Goal: Task Accomplishment & Management: Use online tool/utility

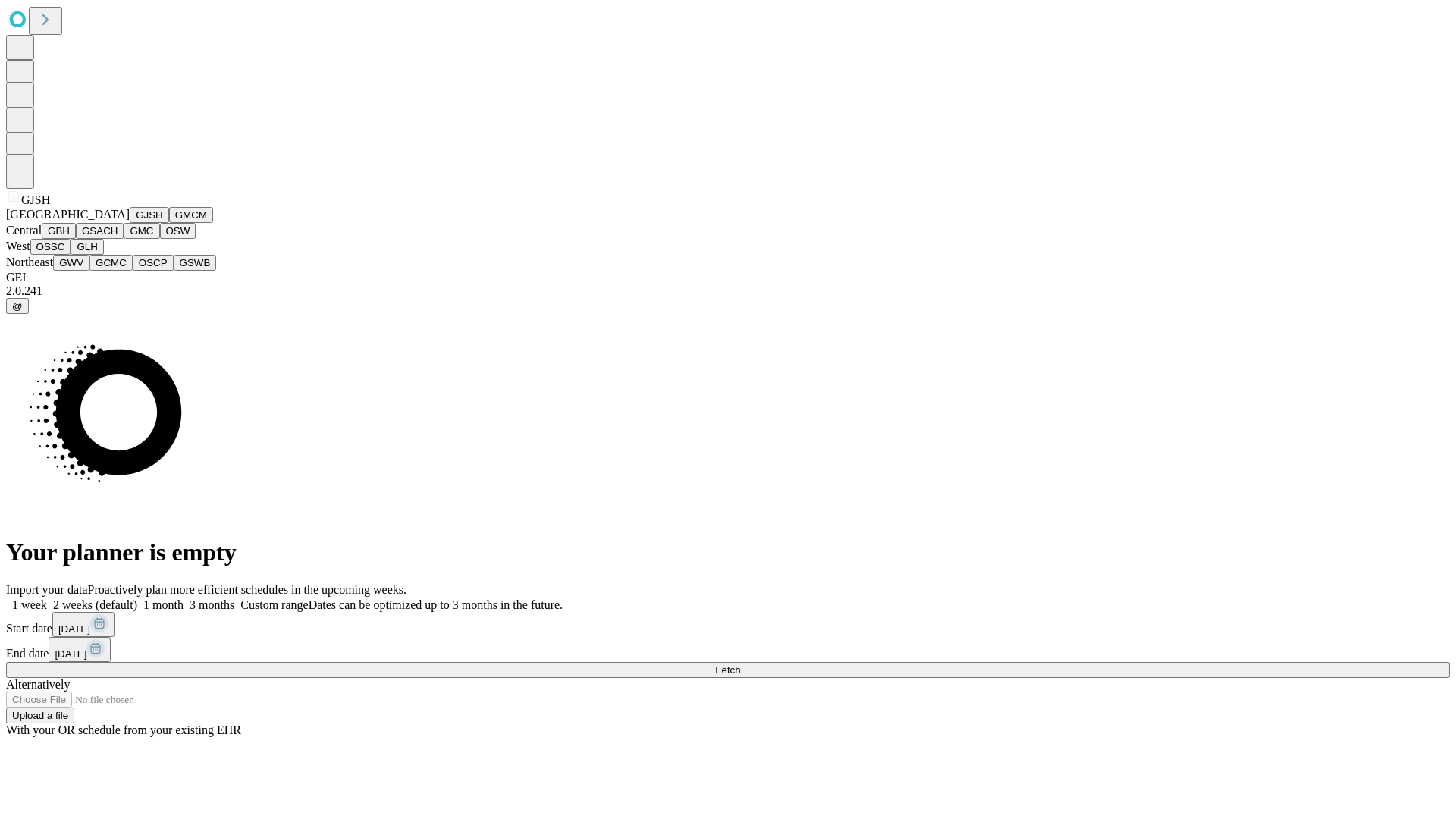
click at [129, 223] on button "GJSH" at bounding box center [149, 214] width 39 height 16
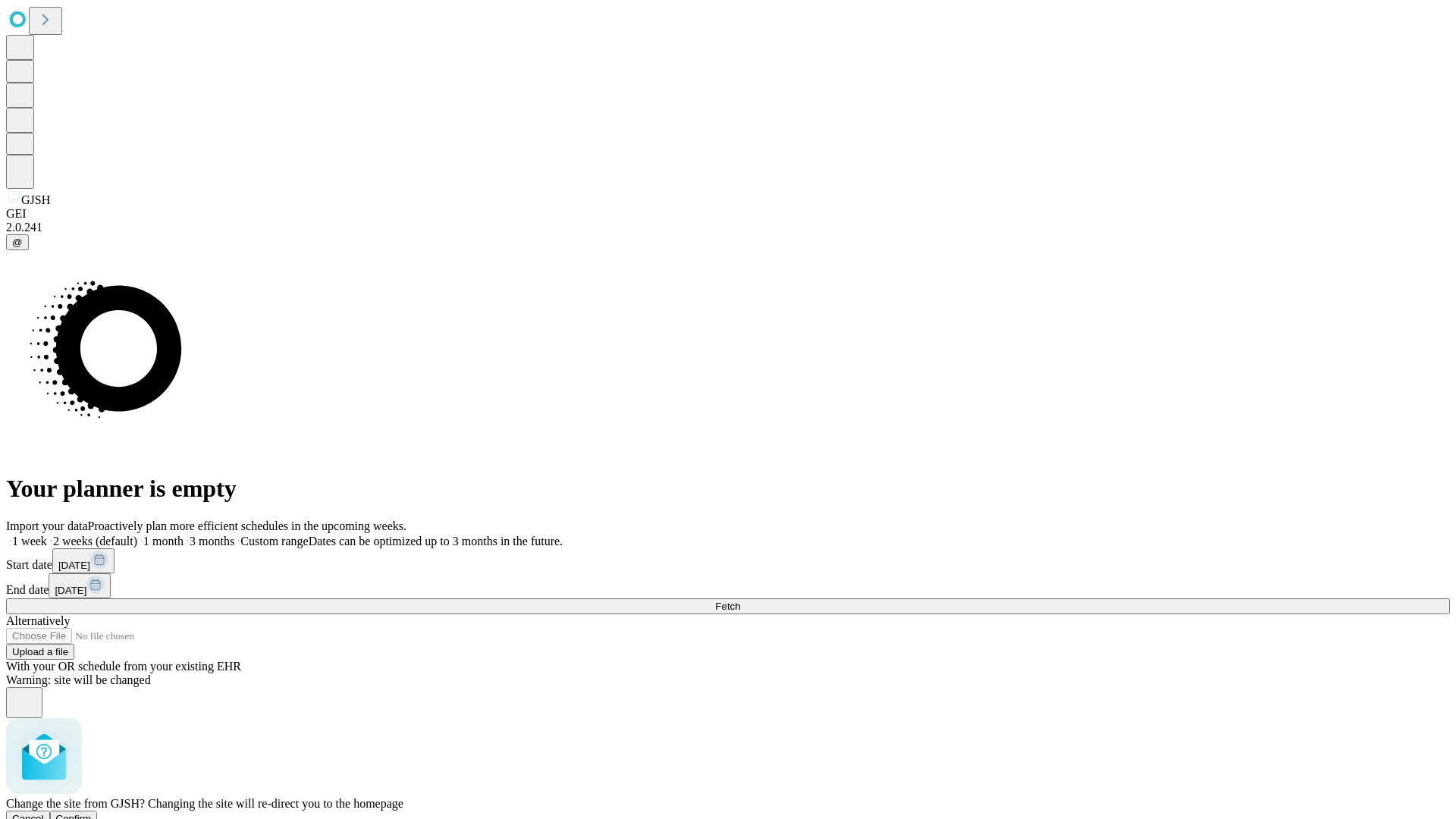
click at [92, 813] on span "Confirm" at bounding box center [74, 818] width 36 height 11
click at [183, 534] on label "1 month" at bounding box center [160, 541] width 46 height 13
click at [740, 601] on span "Fetch" at bounding box center [727, 606] width 25 height 11
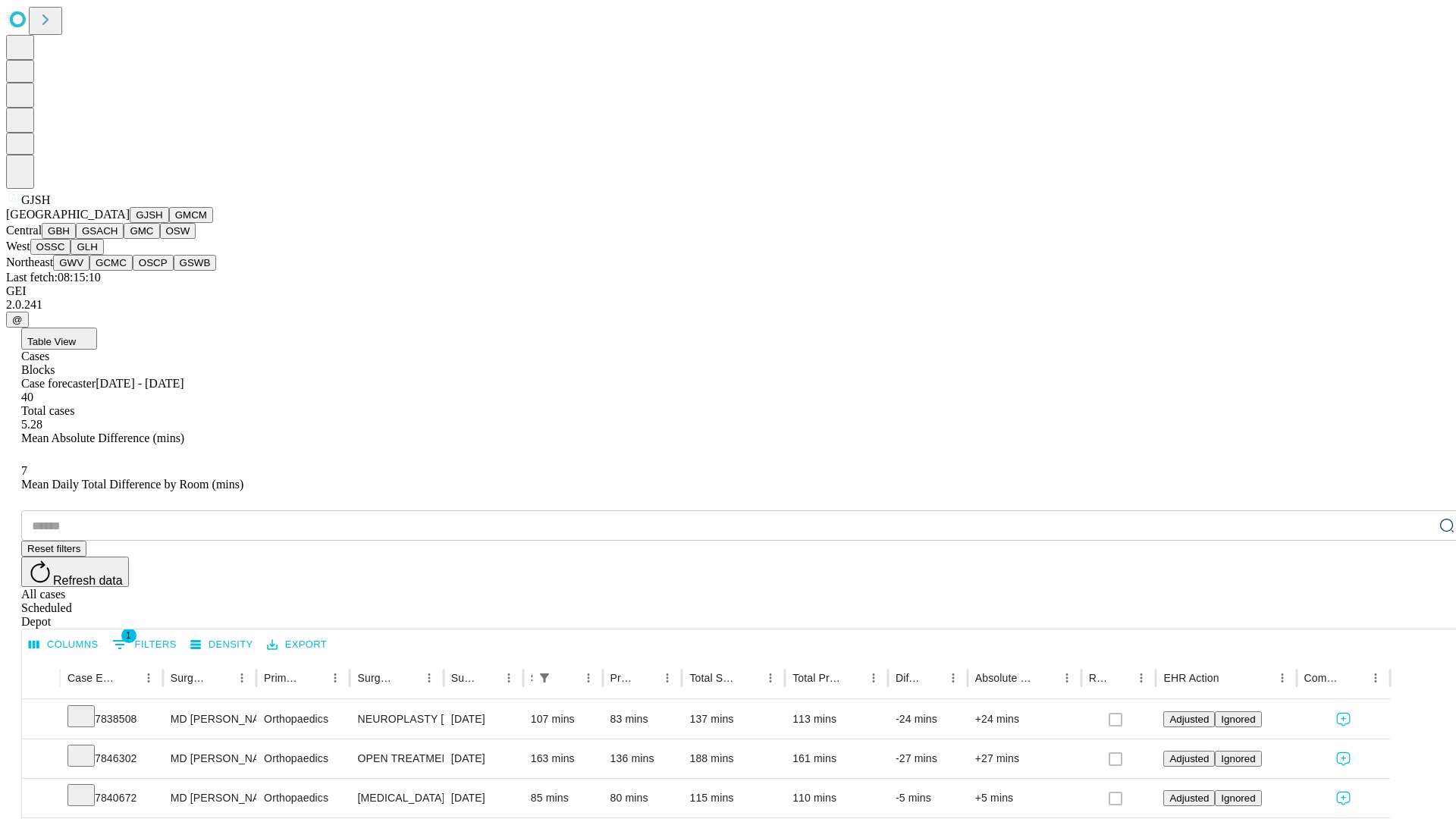
click at [169, 223] on button "GMCM" at bounding box center [191, 214] width 44 height 16
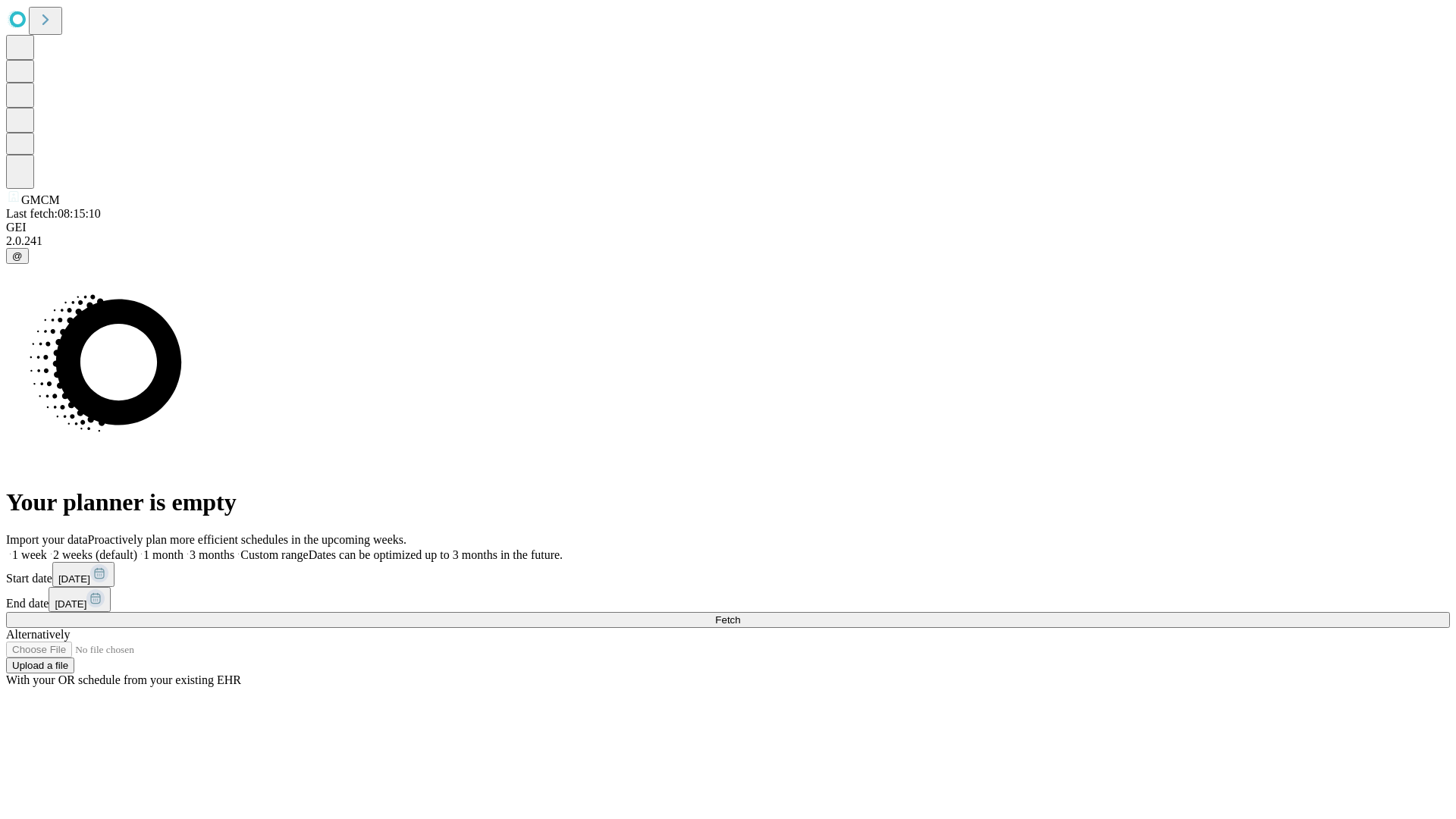
click at [183, 548] on label "1 month" at bounding box center [160, 555] width 46 height 13
click at [740, 615] on span "Fetch" at bounding box center [727, 620] width 25 height 11
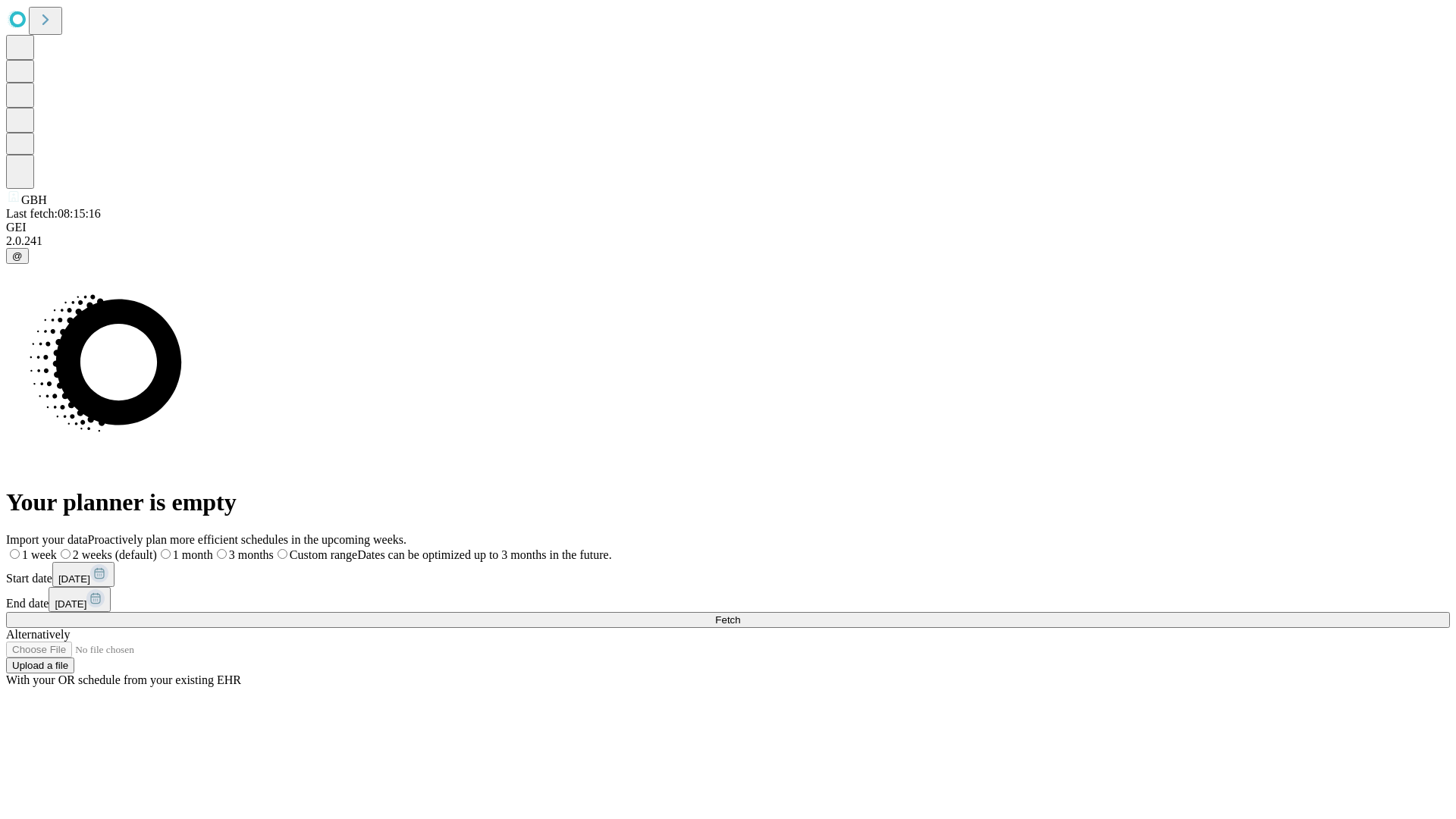
click at [740, 615] on span "Fetch" at bounding box center [727, 620] width 25 height 11
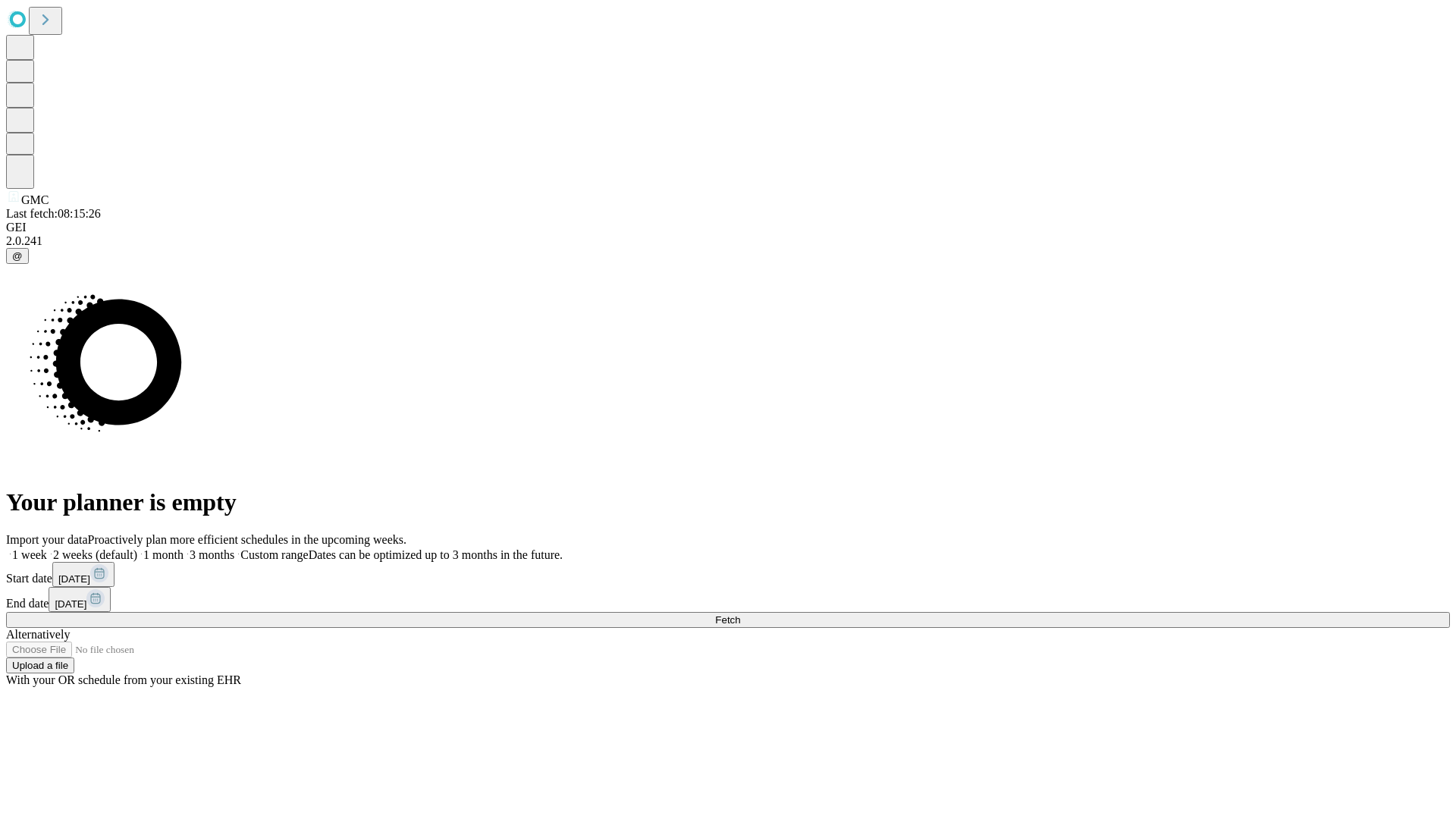
click at [183, 548] on label "1 month" at bounding box center [160, 555] width 46 height 13
click at [740, 615] on span "Fetch" at bounding box center [727, 620] width 25 height 11
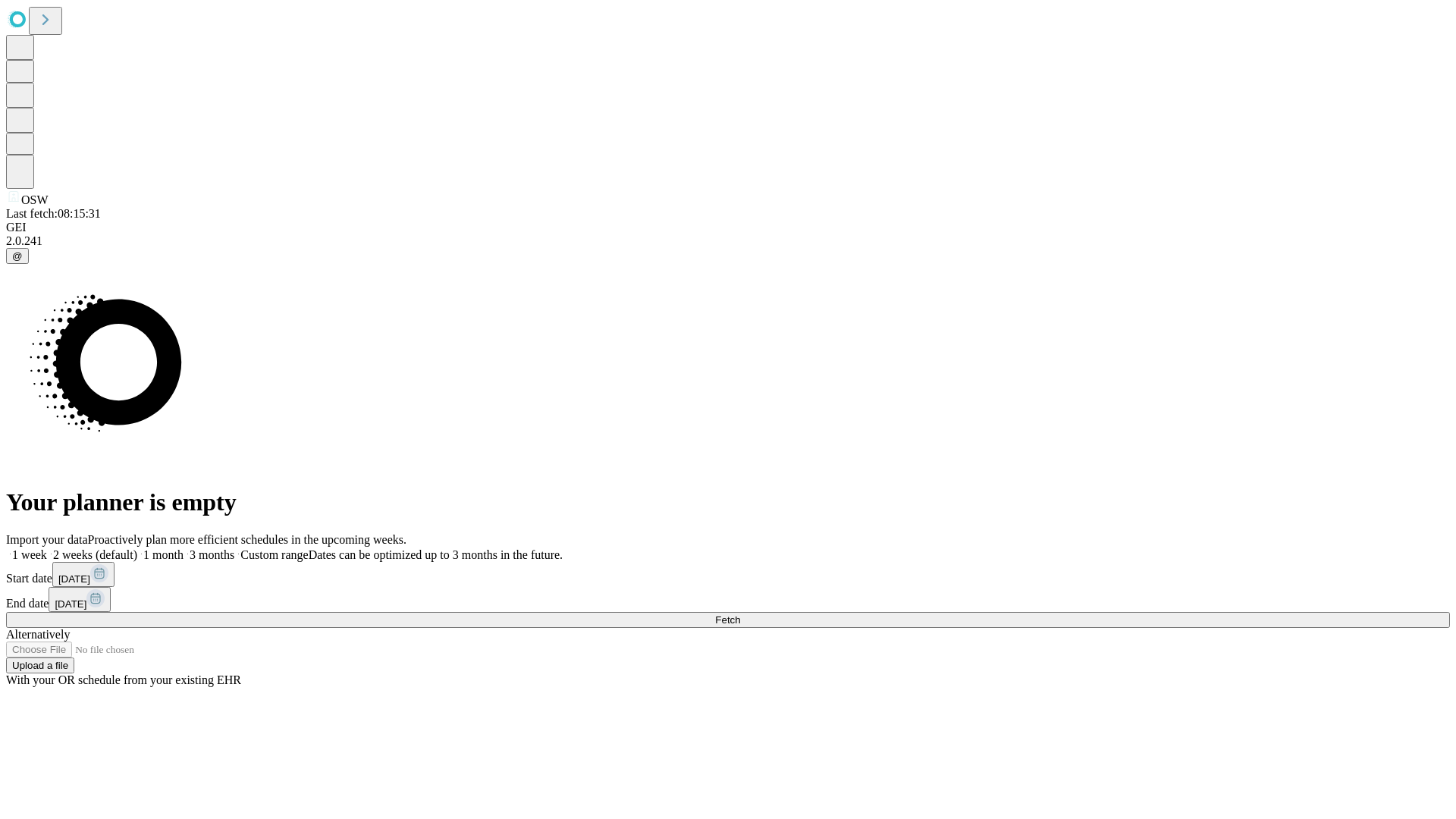
click at [183, 548] on label "1 month" at bounding box center [160, 555] width 46 height 13
click at [740, 615] on span "Fetch" at bounding box center [727, 620] width 25 height 11
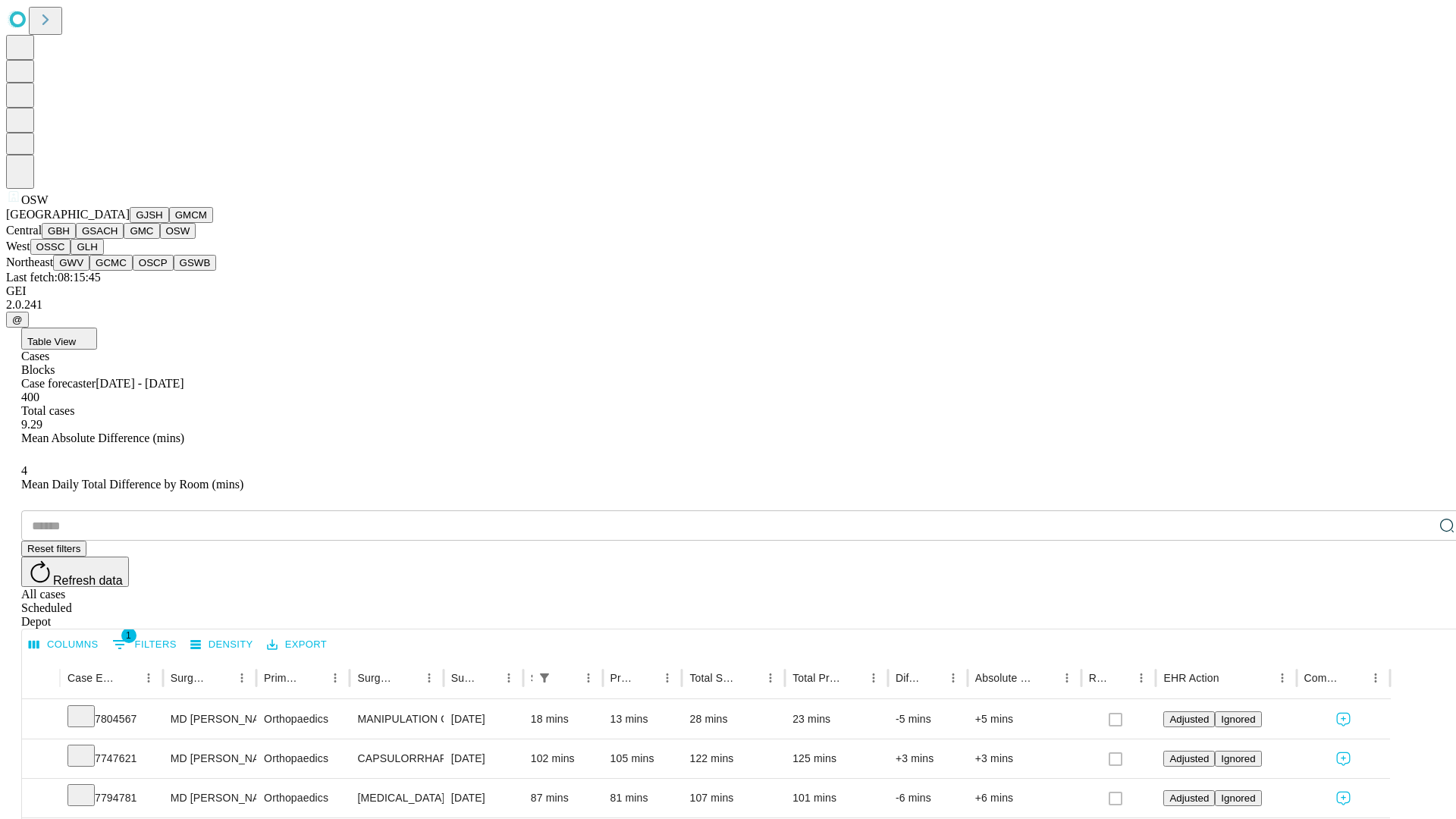
click at [71, 254] on button "OSSC" at bounding box center [50, 246] width 41 height 16
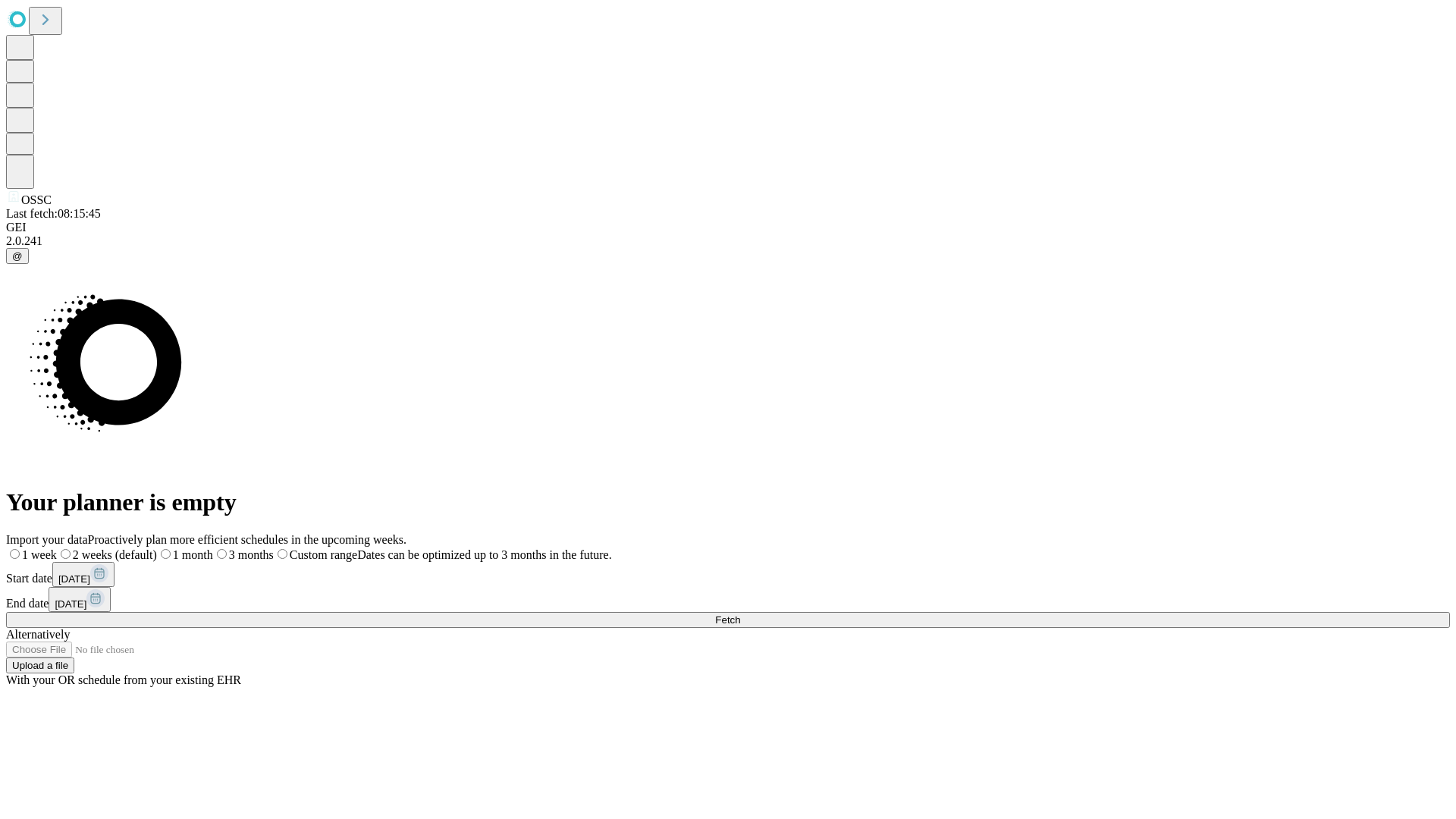
click at [213, 548] on label "1 month" at bounding box center [185, 555] width 57 height 13
click at [740, 615] on span "Fetch" at bounding box center [727, 620] width 25 height 11
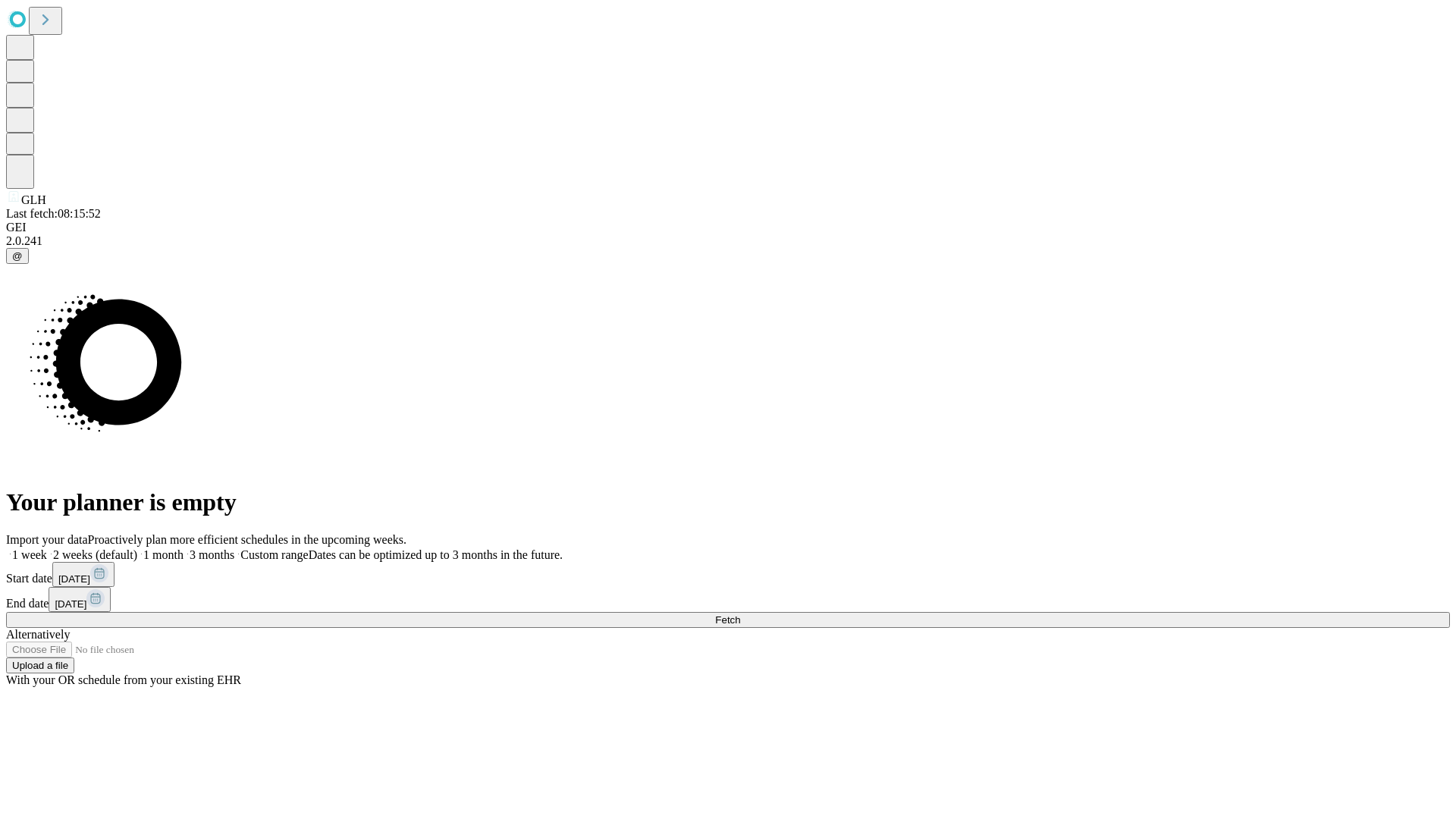
click at [183, 548] on label "1 month" at bounding box center [160, 555] width 46 height 13
click at [740, 615] on span "Fetch" at bounding box center [727, 620] width 25 height 11
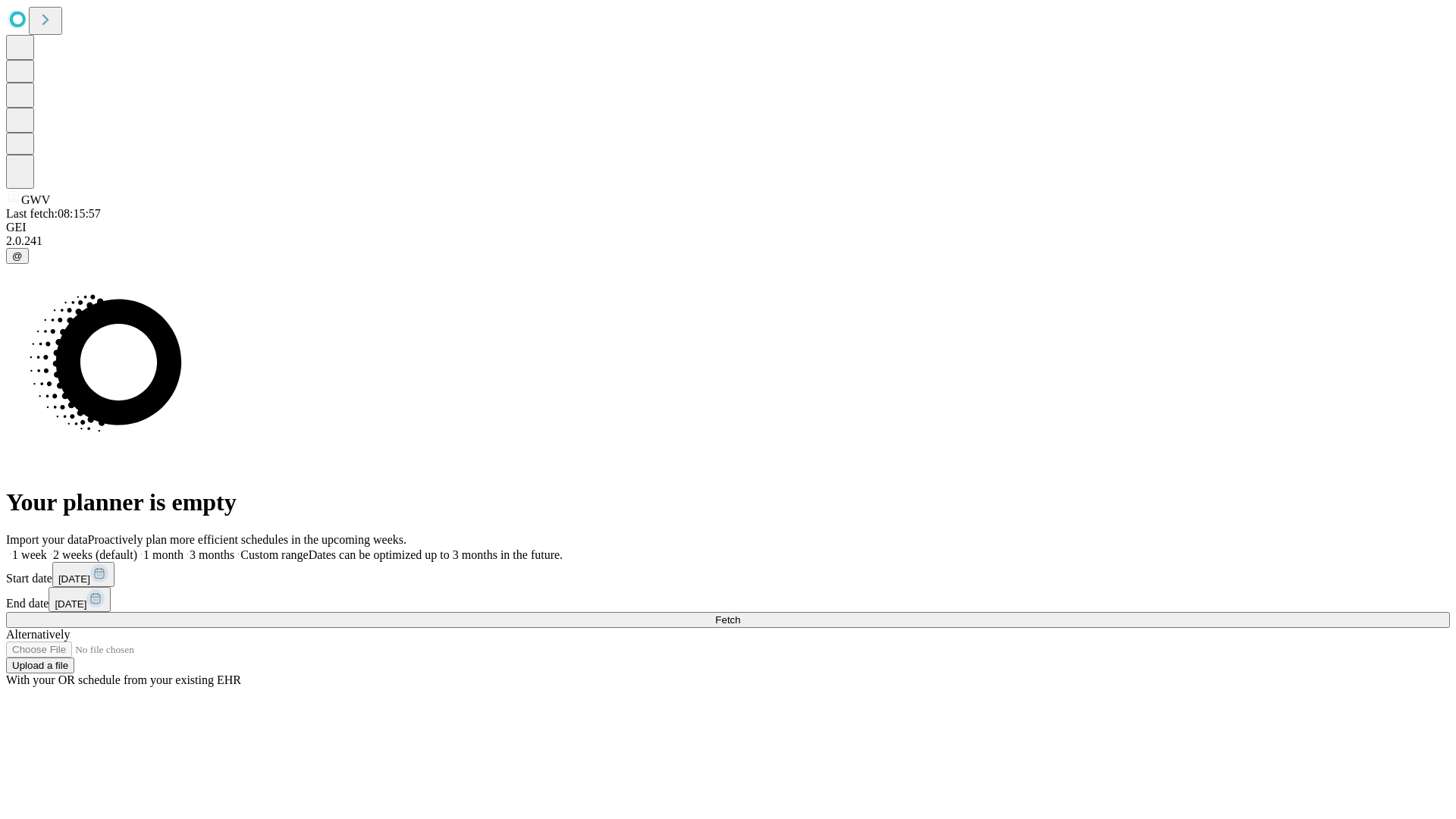
click at [183, 548] on label "1 month" at bounding box center [160, 555] width 46 height 13
click at [740, 615] on span "Fetch" at bounding box center [727, 620] width 25 height 11
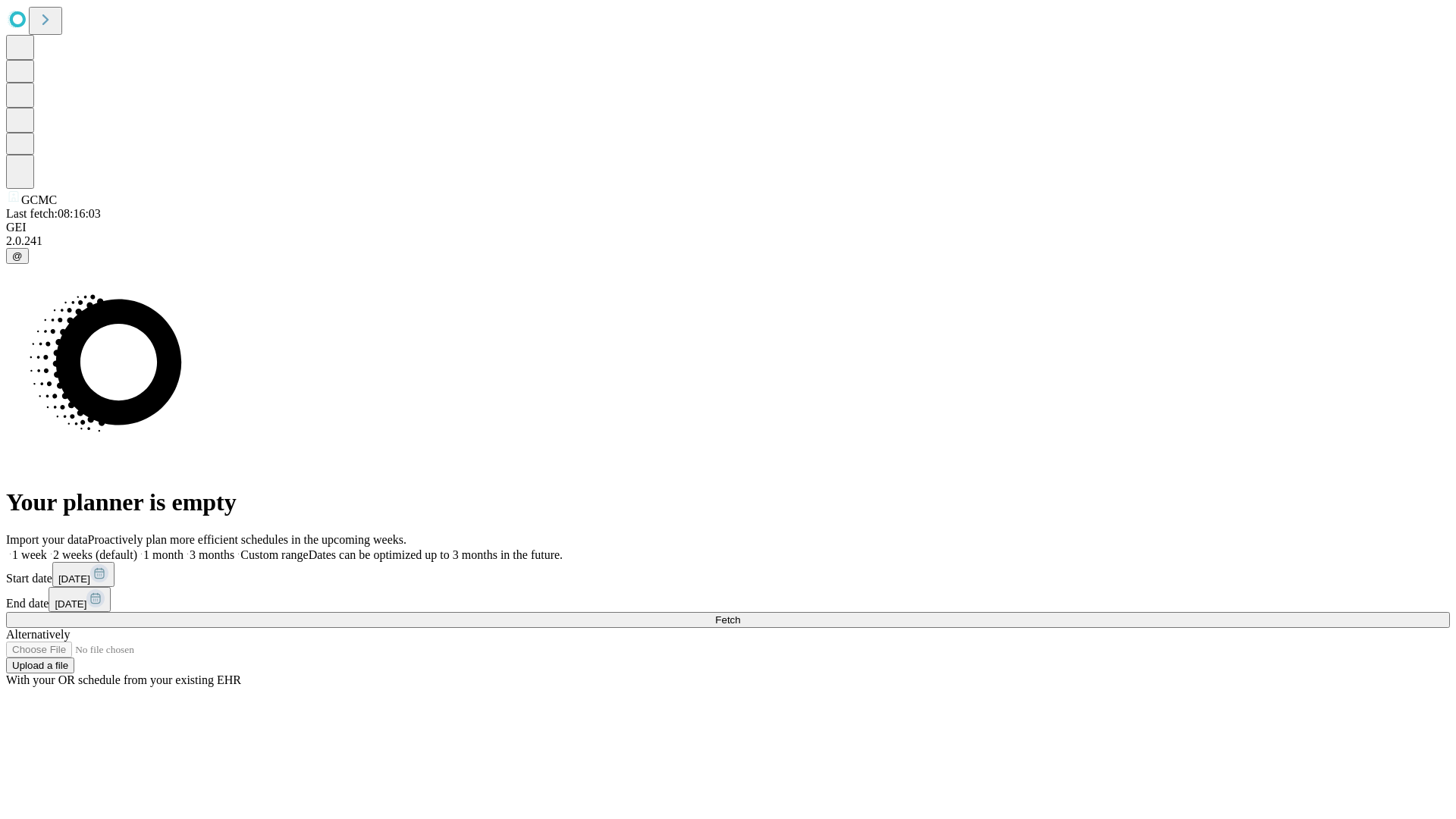
click at [183, 548] on label "1 month" at bounding box center [160, 555] width 46 height 13
click at [740, 615] on span "Fetch" at bounding box center [727, 620] width 25 height 11
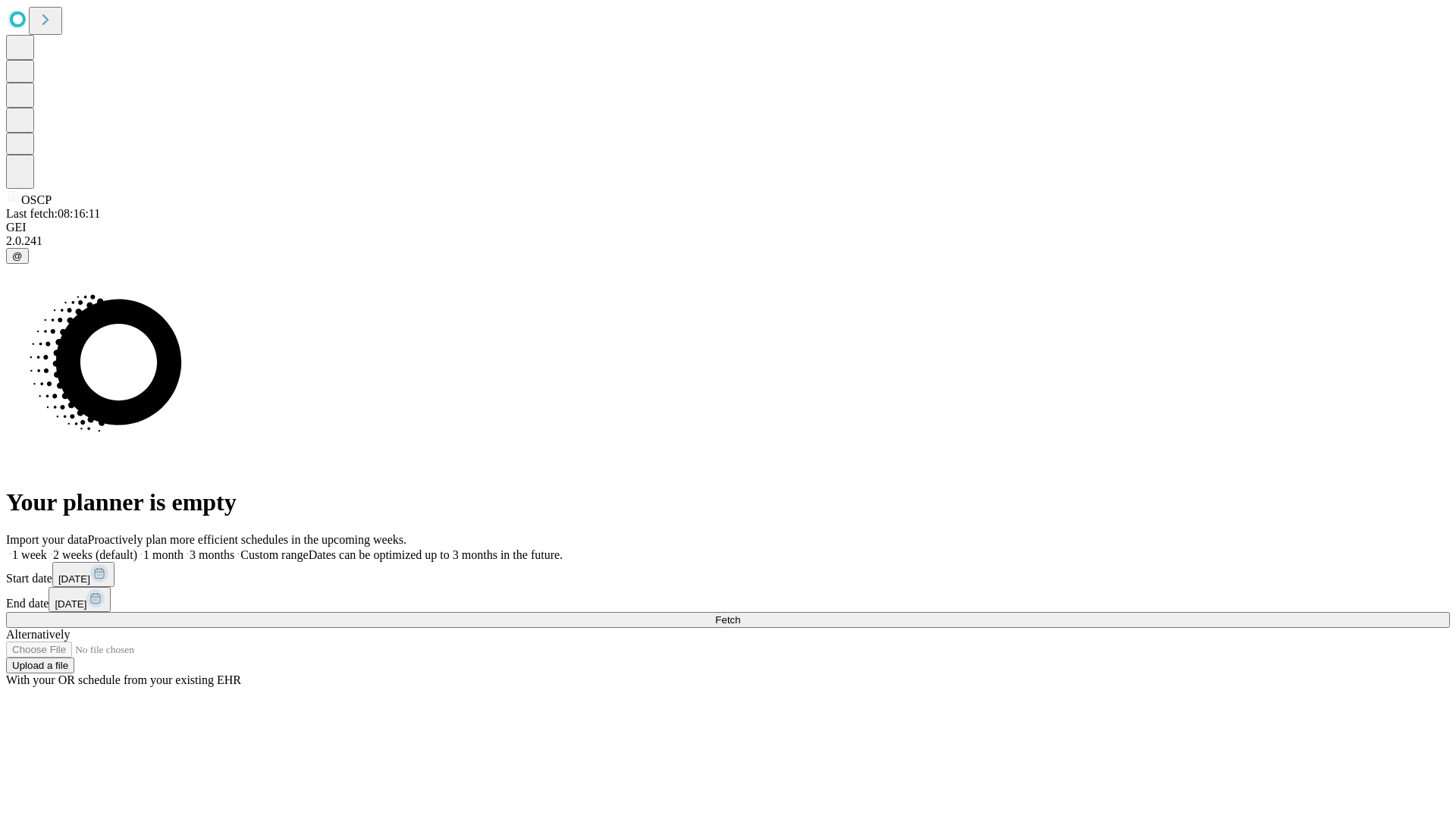
click at [183, 548] on label "1 month" at bounding box center [160, 555] width 46 height 13
click at [740, 615] on span "Fetch" at bounding box center [727, 620] width 25 height 11
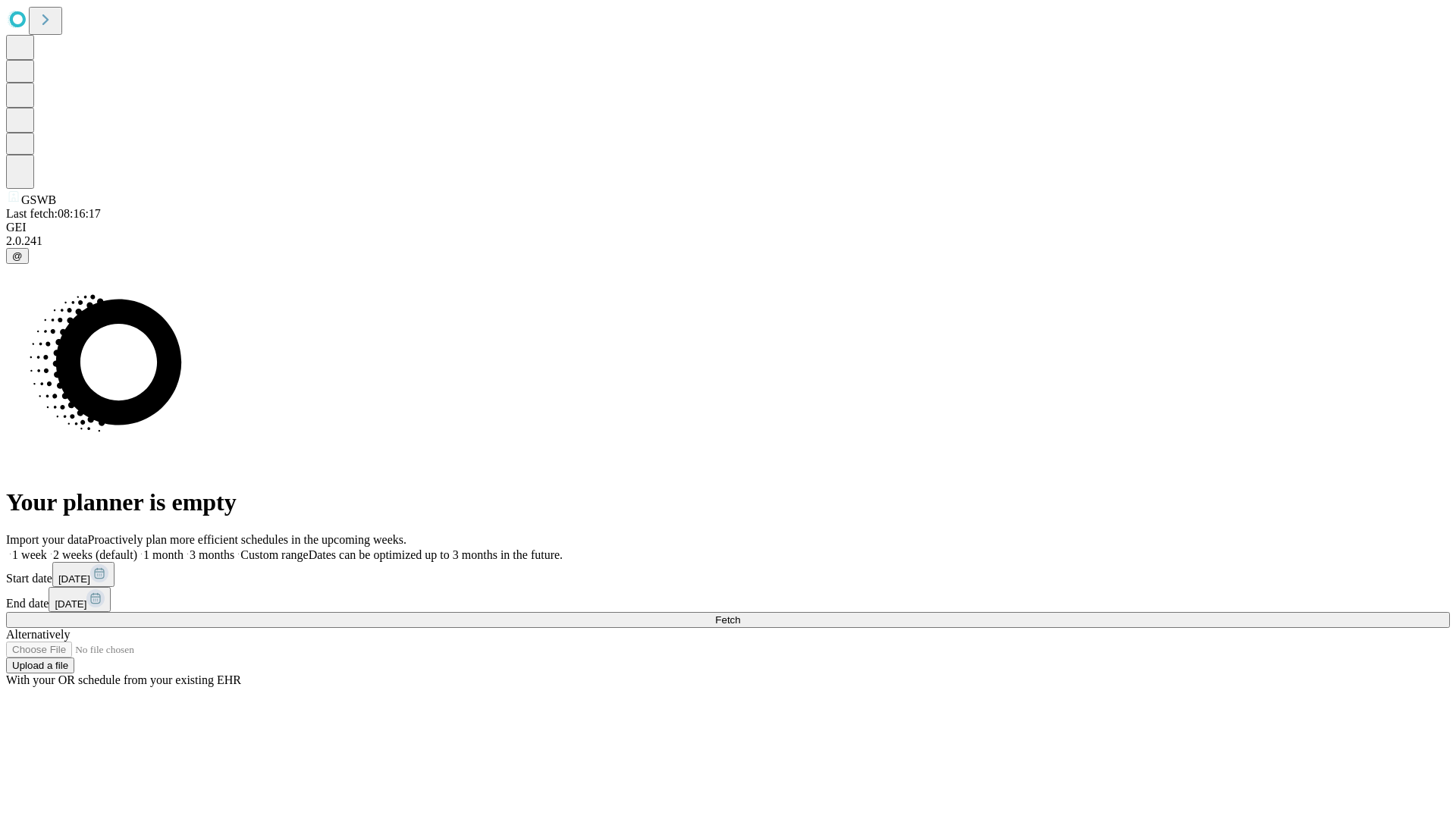
click at [183, 548] on label "1 month" at bounding box center [160, 555] width 46 height 13
click at [740, 615] on span "Fetch" at bounding box center [727, 620] width 25 height 11
